Goal: Navigation & Orientation: Understand site structure

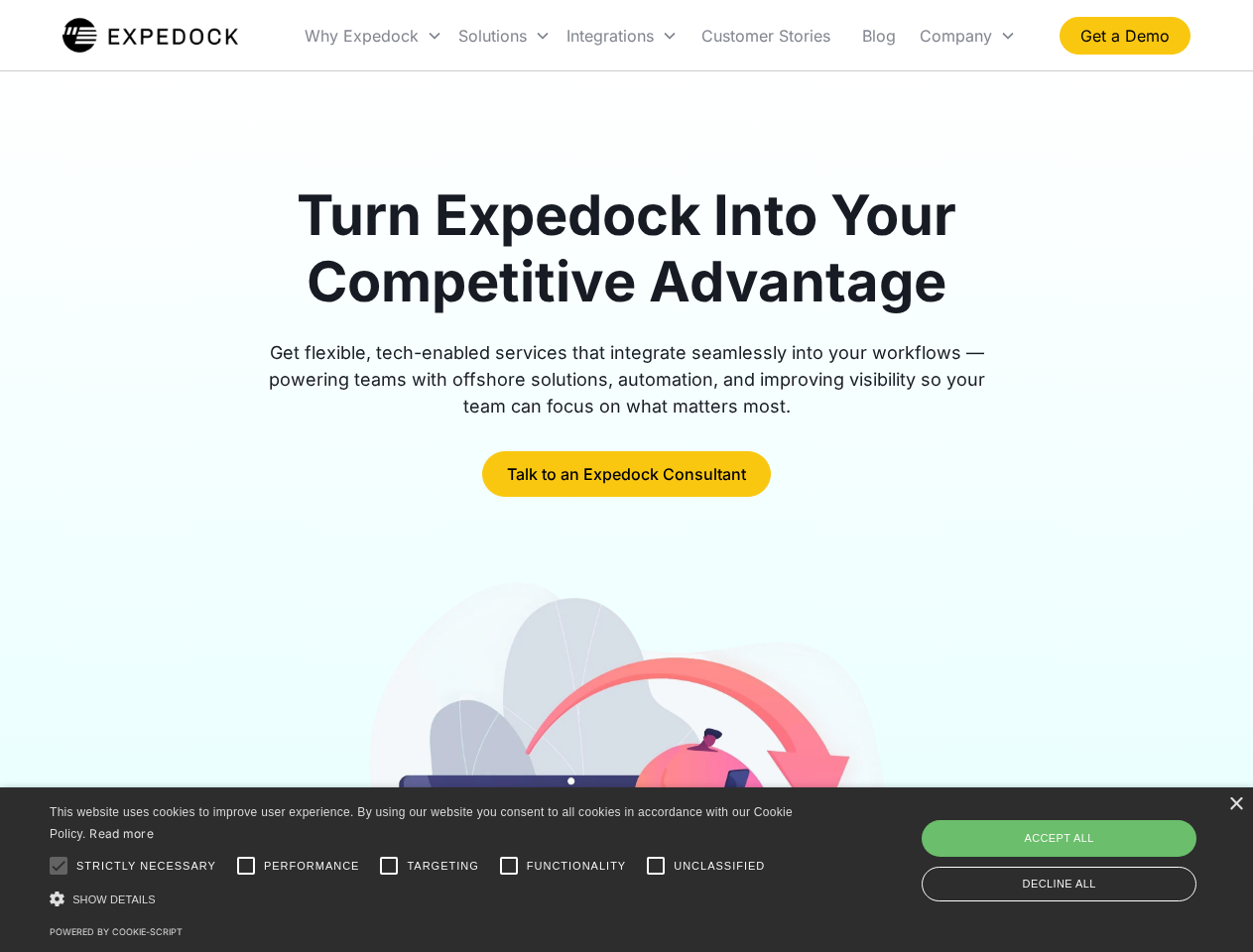
click at [660, 36] on div "Integrations" at bounding box center [622, 36] width 127 height 68
click at [374, 36] on div "Why Expedock" at bounding box center [361, 36] width 114 height 20
click at [503, 36] on div "Solutions" at bounding box center [491, 36] width 69 height 20
click at [622, 36] on div "Integrations" at bounding box center [610, 36] width 87 height 20
click at [967, 36] on div "Company" at bounding box center [955, 36] width 72 height 20
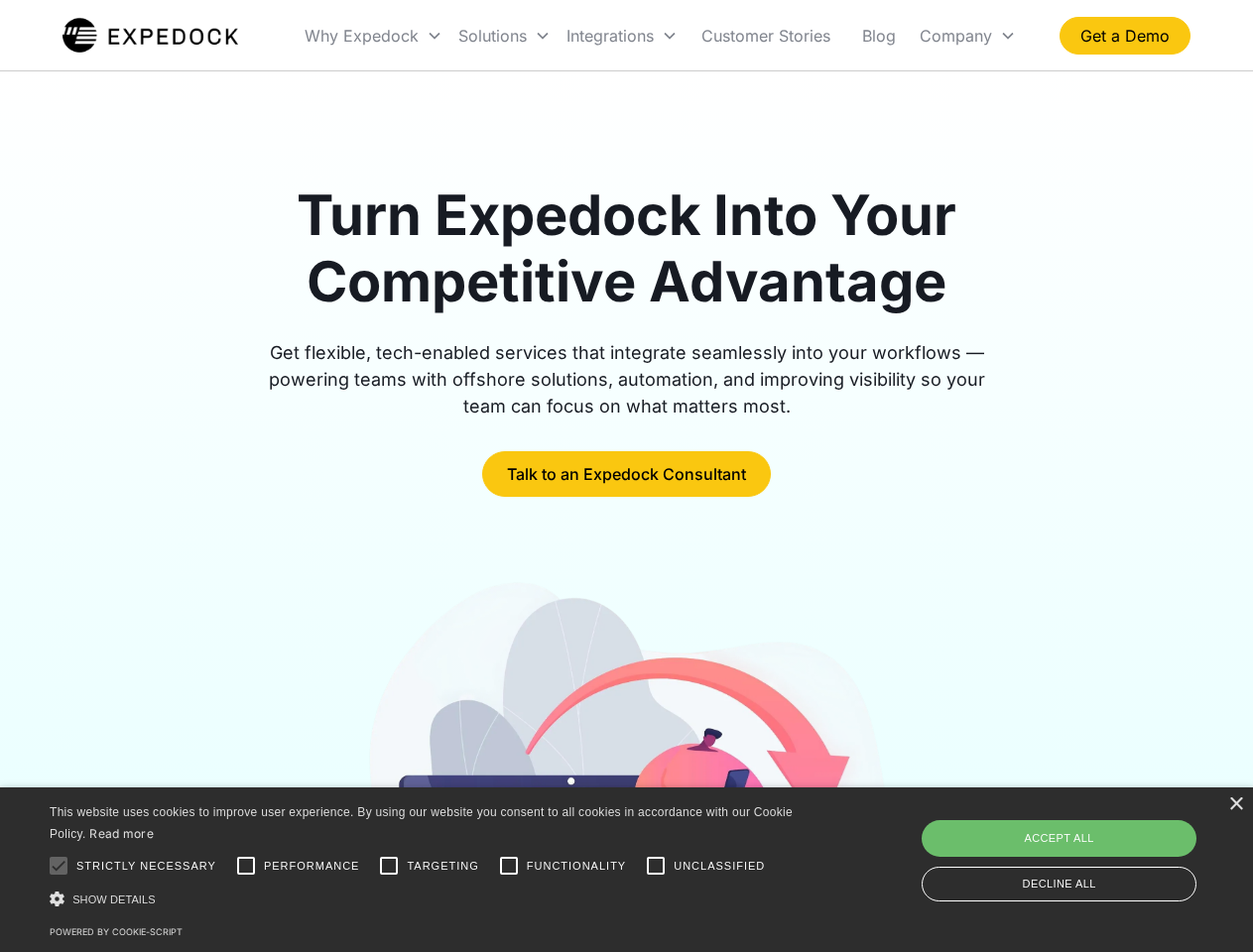
click at [59, 866] on div at bounding box center [59, 866] width 40 height 40
click at [246, 866] on input "Performance" at bounding box center [246, 866] width 40 height 40
checkbox input "true"
click at [389, 866] on input "Targeting" at bounding box center [389, 866] width 40 height 40
checkbox input "true"
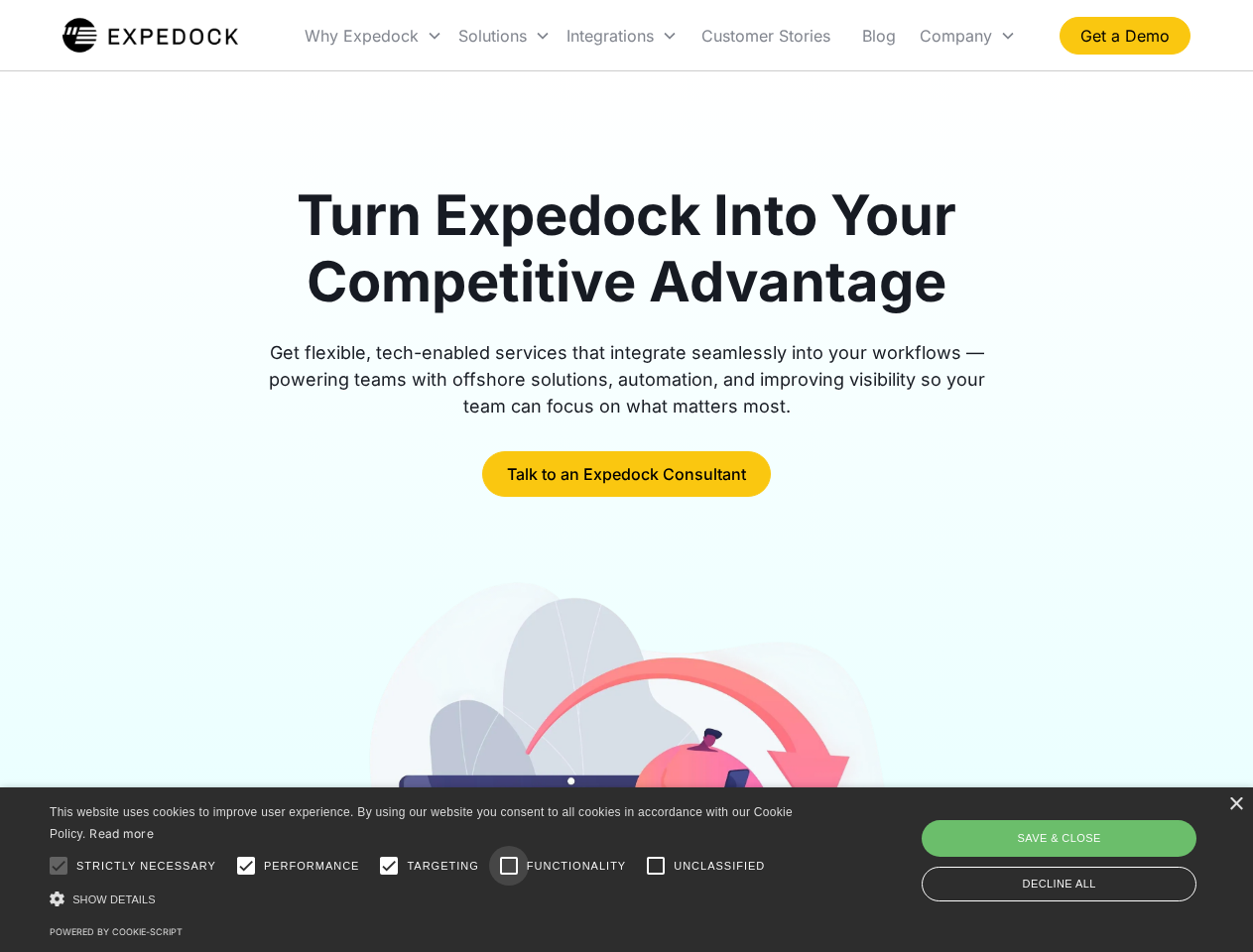
click at [508, 866] on input "Functionality" at bounding box center [508, 866] width 40 height 40
checkbox input "true"
click at [655, 866] on input "Unclassified" at bounding box center [655, 866] width 40 height 40
checkbox input "true"
